Goal: Transaction & Acquisition: Purchase product/service

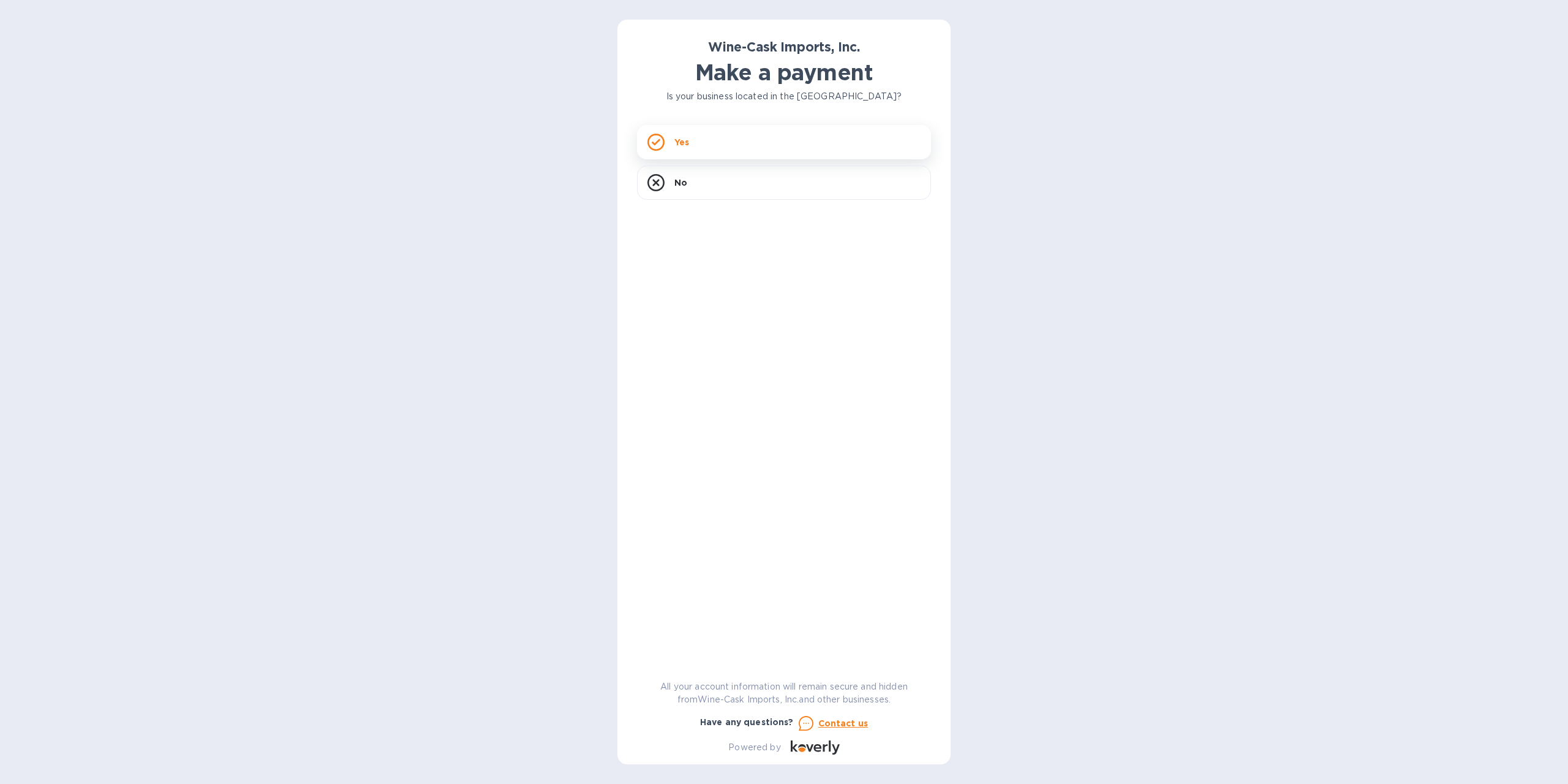
click at [690, 131] on div "Yes" at bounding box center [784, 142] width 294 height 34
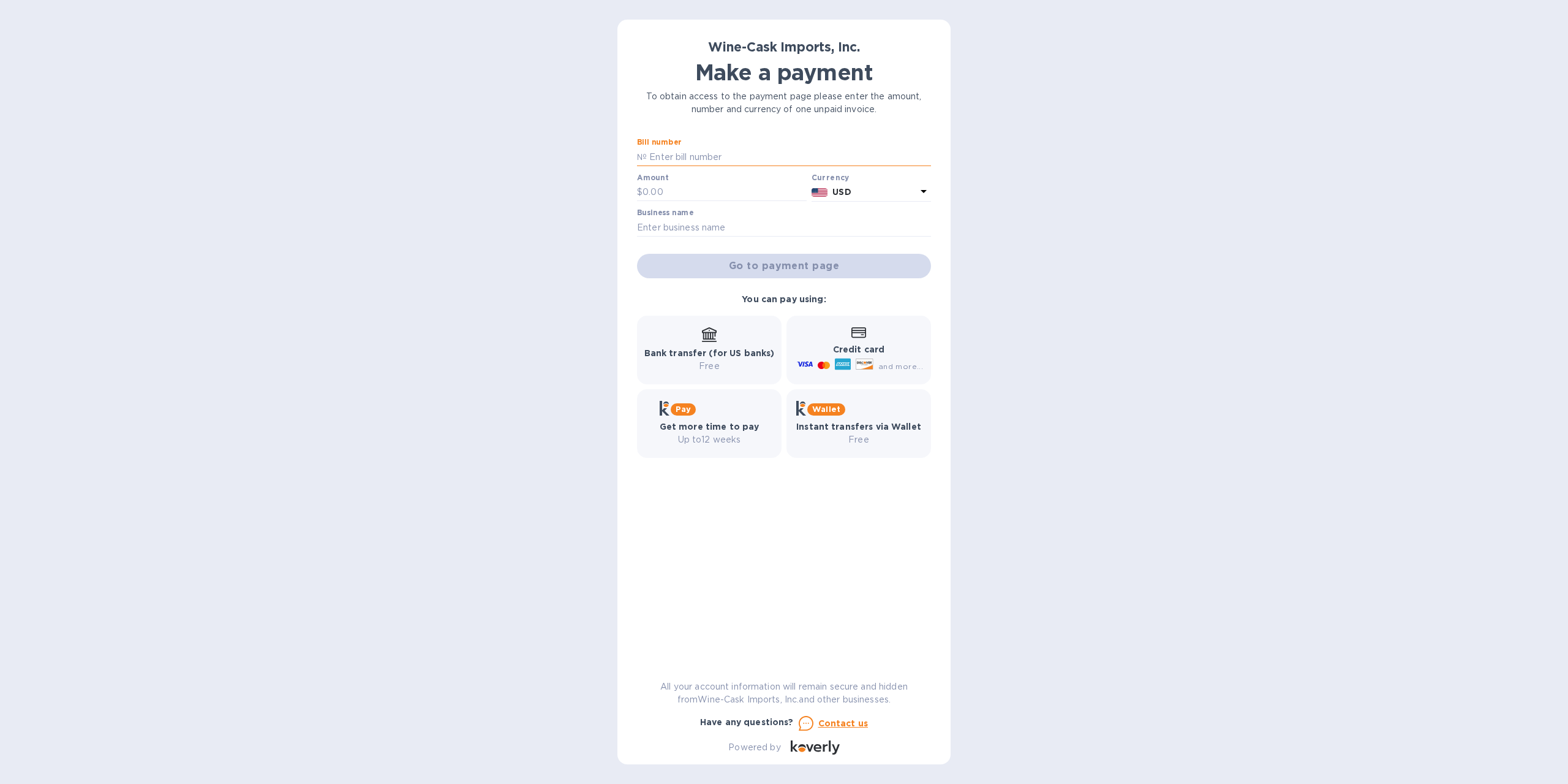
click at [709, 158] on input "text" at bounding box center [789, 156] width 284 height 18
type input "35108"
click at [679, 191] on input "text" at bounding box center [724, 192] width 164 height 18
type input "612.00"
click at [740, 229] on input "text" at bounding box center [784, 227] width 294 height 18
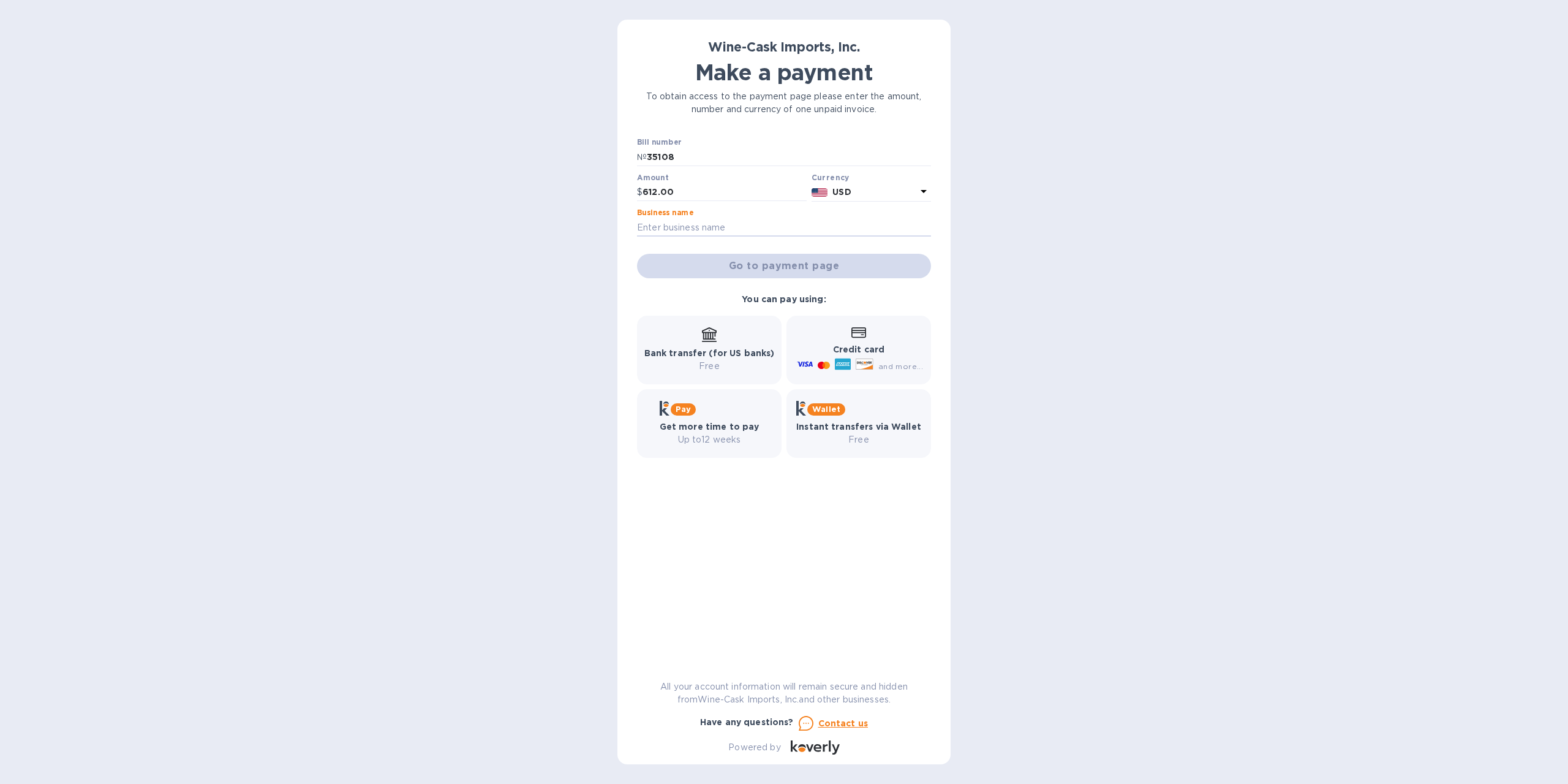
type input "Mallebar Brasserie"
click at [793, 271] on span "Go to payment page" at bounding box center [784, 265] width 274 height 14
